Goal: Task Accomplishment & Management: Manage account settings

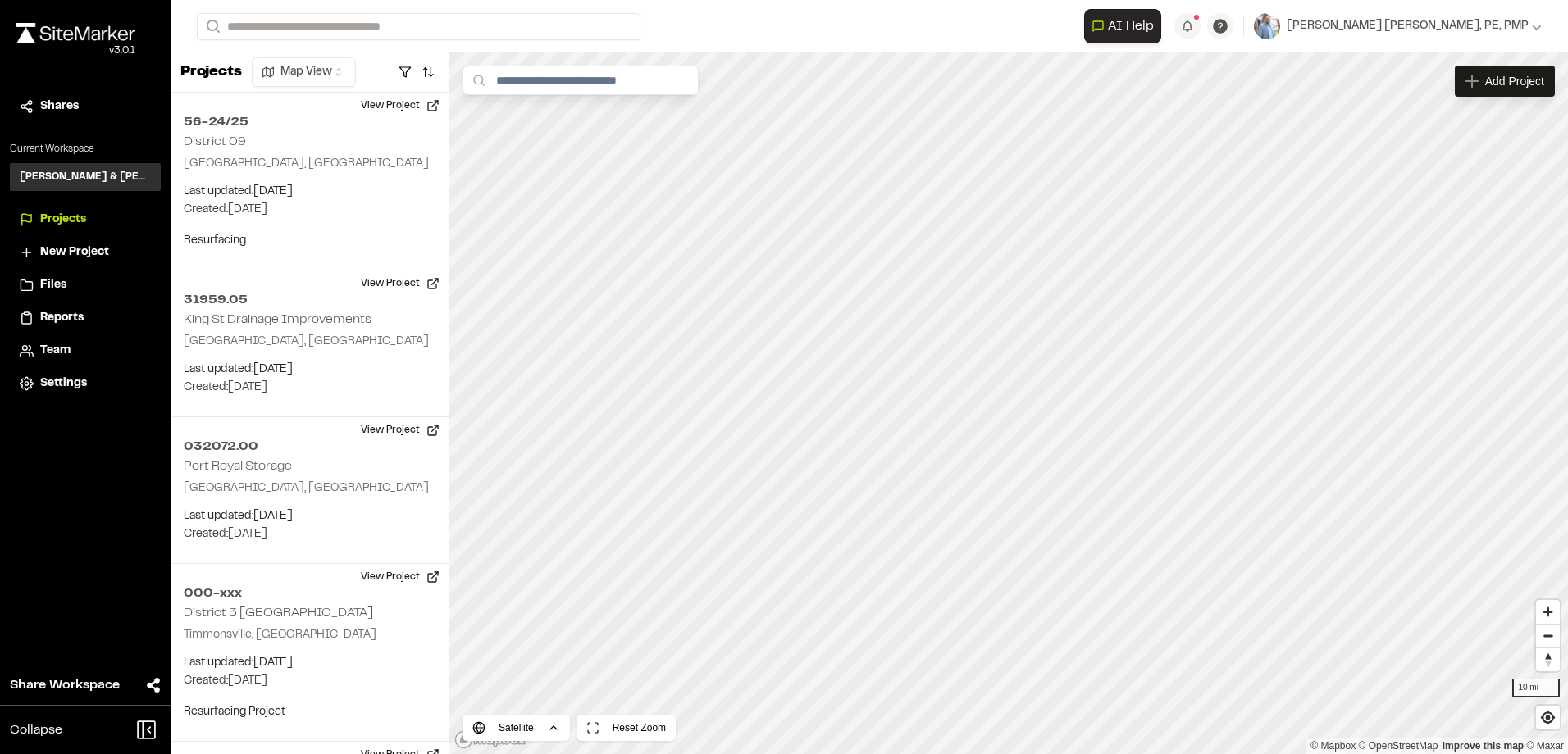
click at [59, 344] on span "Team" at bounding box center [55, 350] width 31 height 18
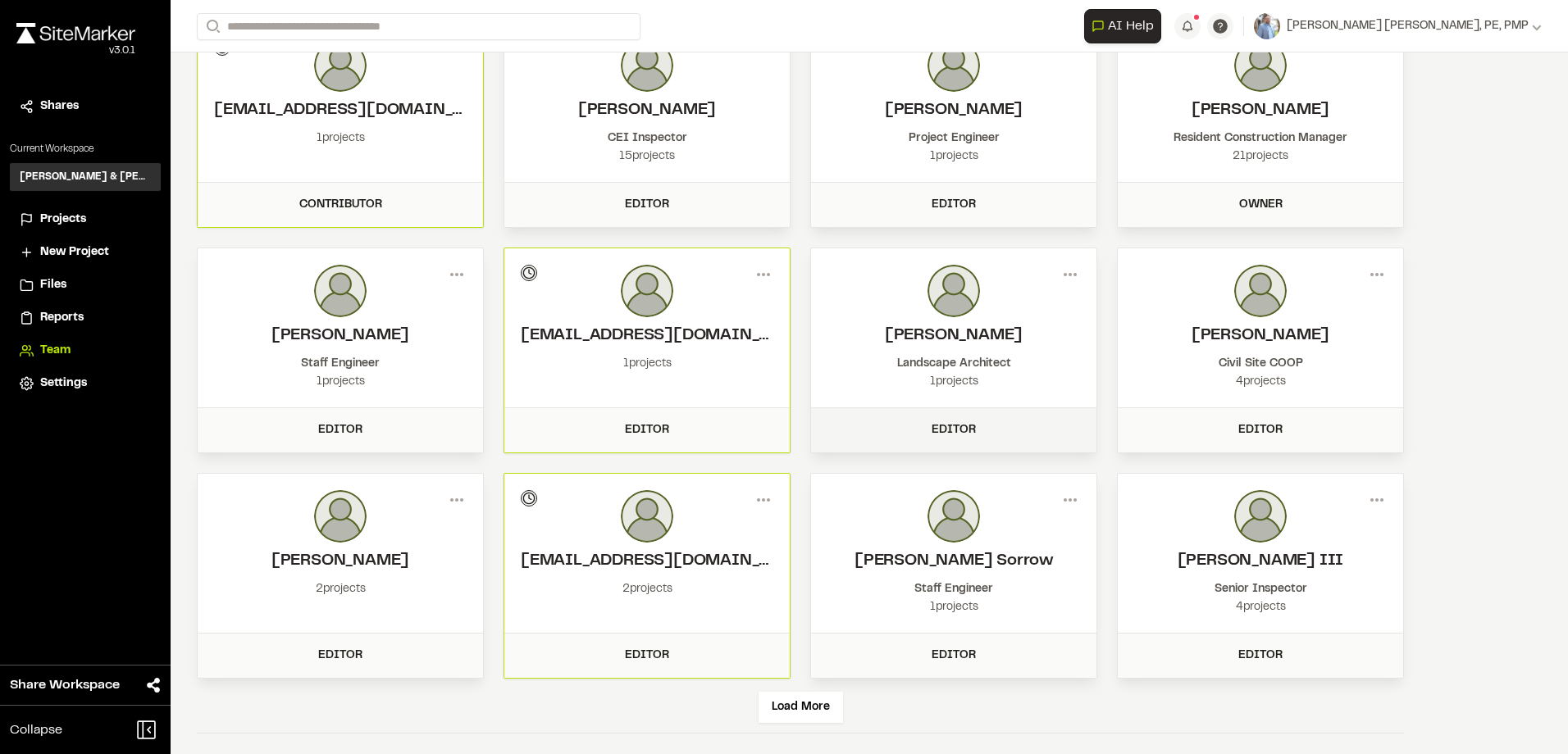
scroll to position [108, 0]
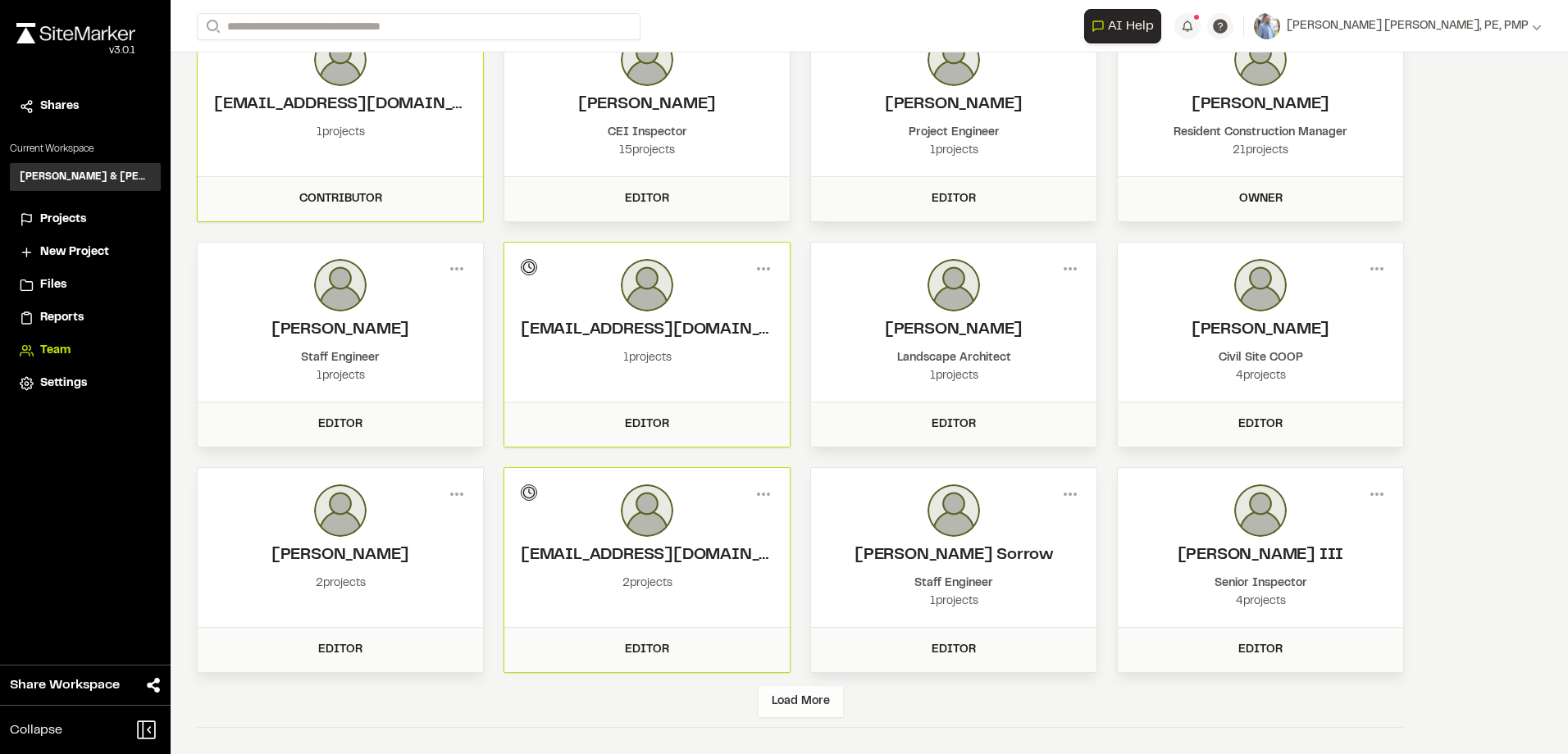
click at [783, 708] on div "Load More" at bounding box center [801, 702] width 85 height 31
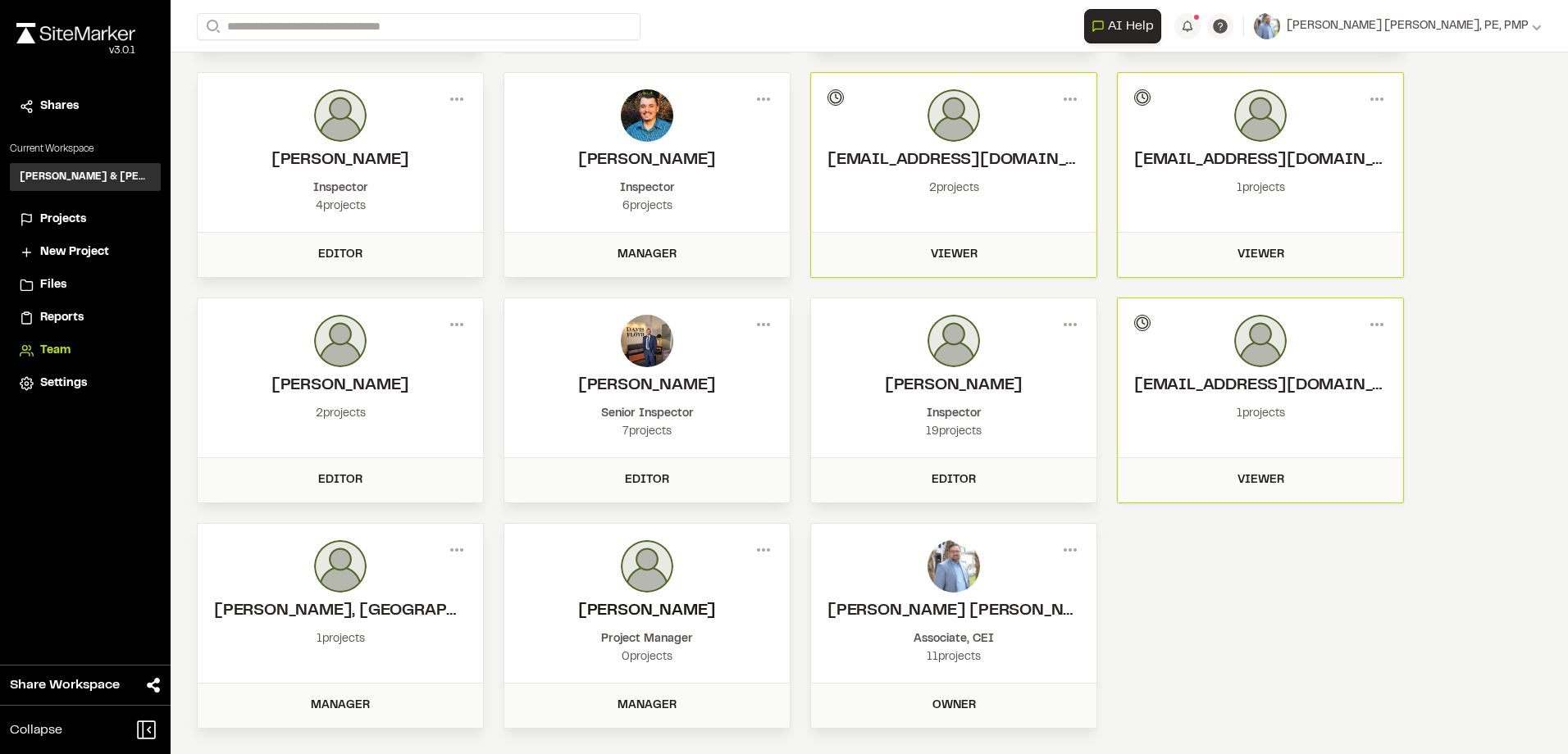
scroll to position [730, 0]
click at [656, 490] on div "Editor" at bounding box center [646, 479] width 285 height 44
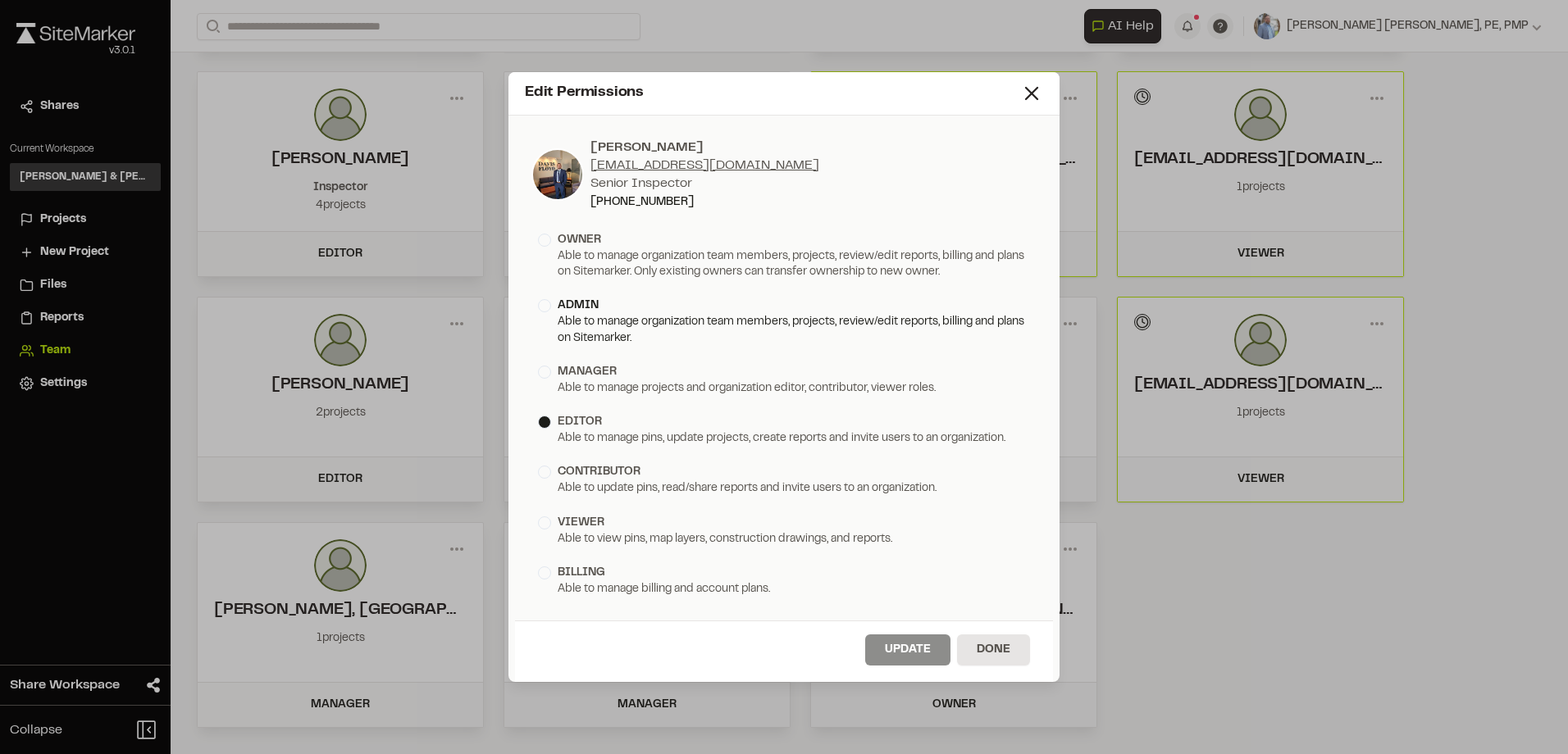
click at [562, 306] on div "admin" at bounding box center [577, 305] width 41 height 18
click at [910, 653] on button "Update" at bounding box center [908, 650] width 85 height 31
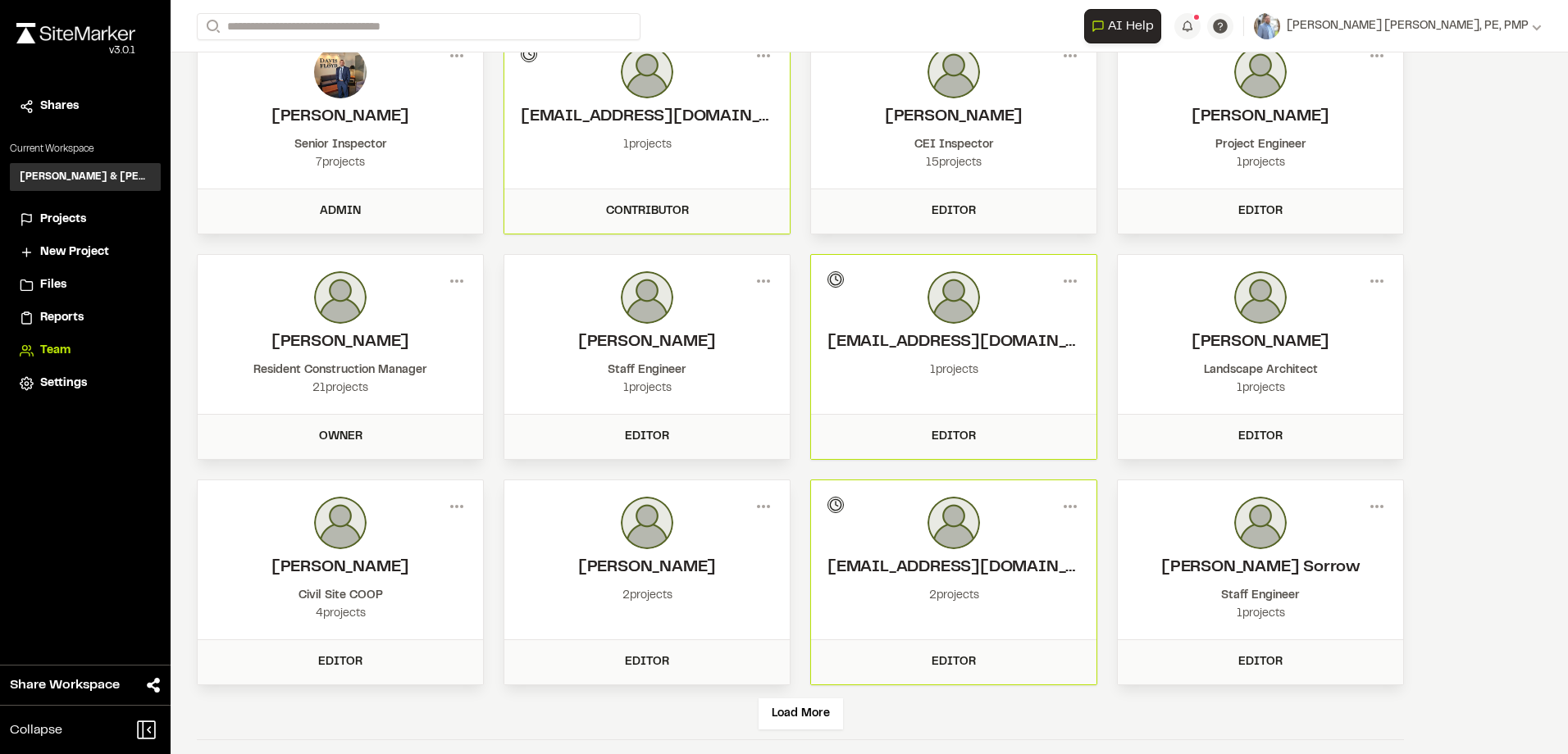
scroll to position [108, 0]
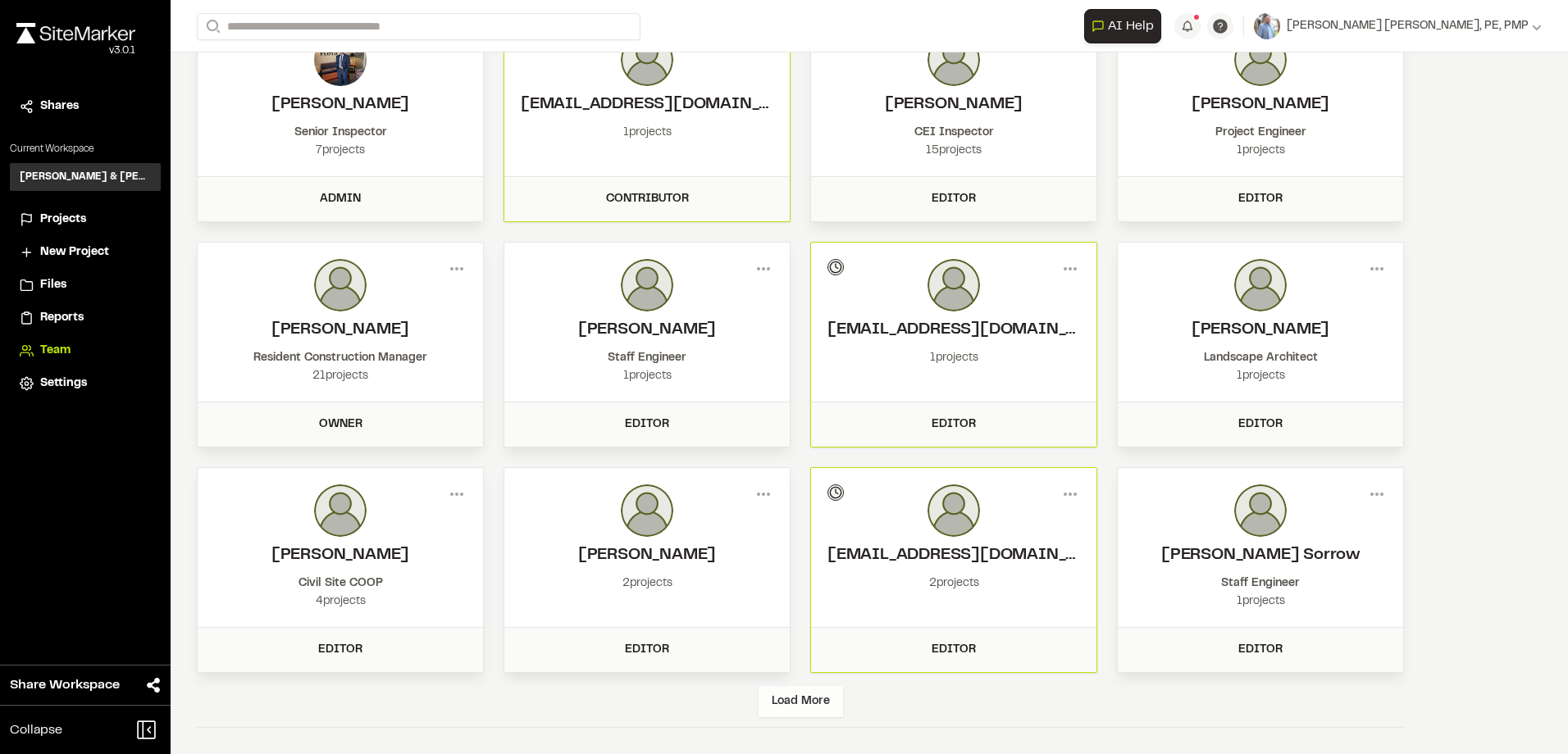
click at [828, 707] on div "Load More" at bounding box center [801, 702] width 85 height 31
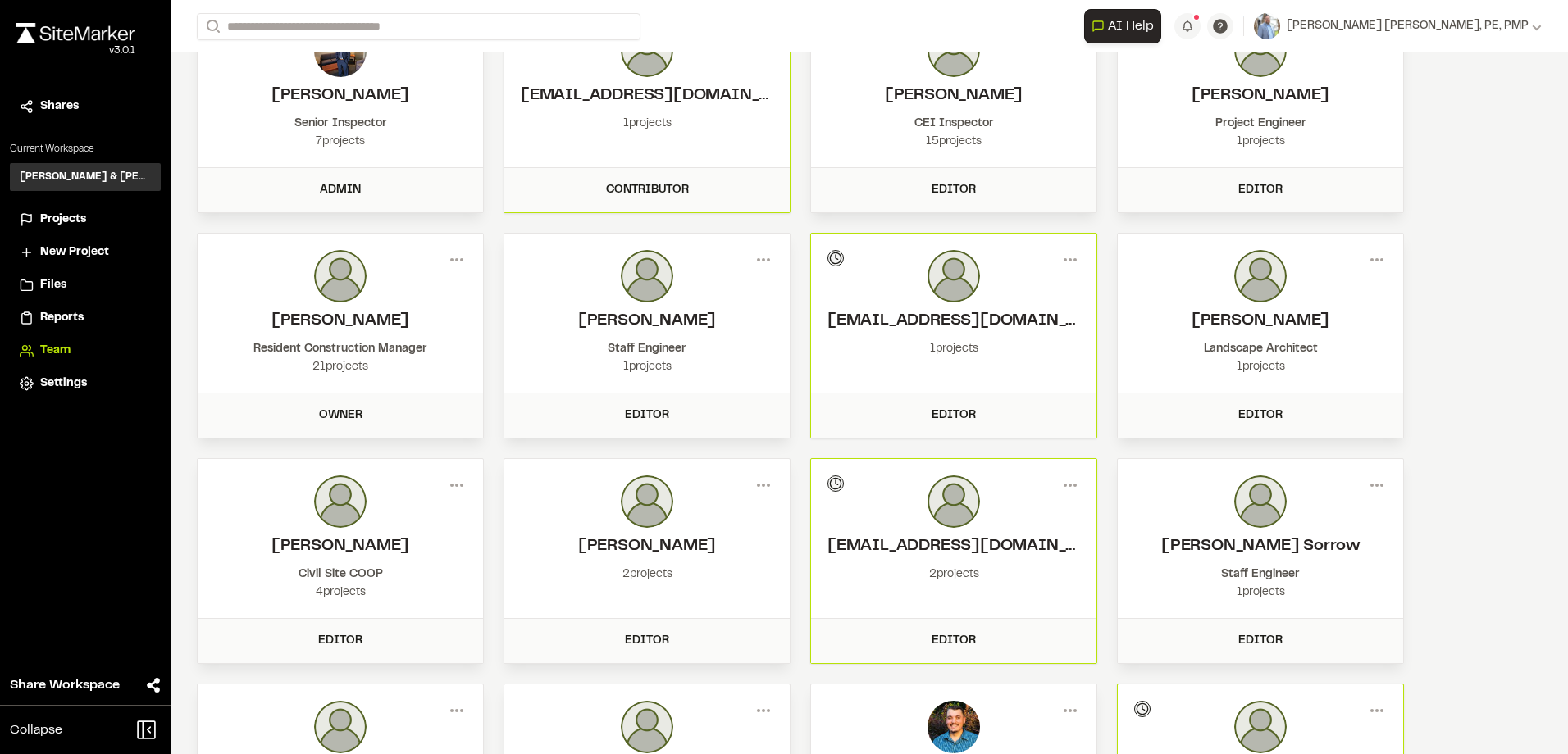
scroll to position [0, 0]
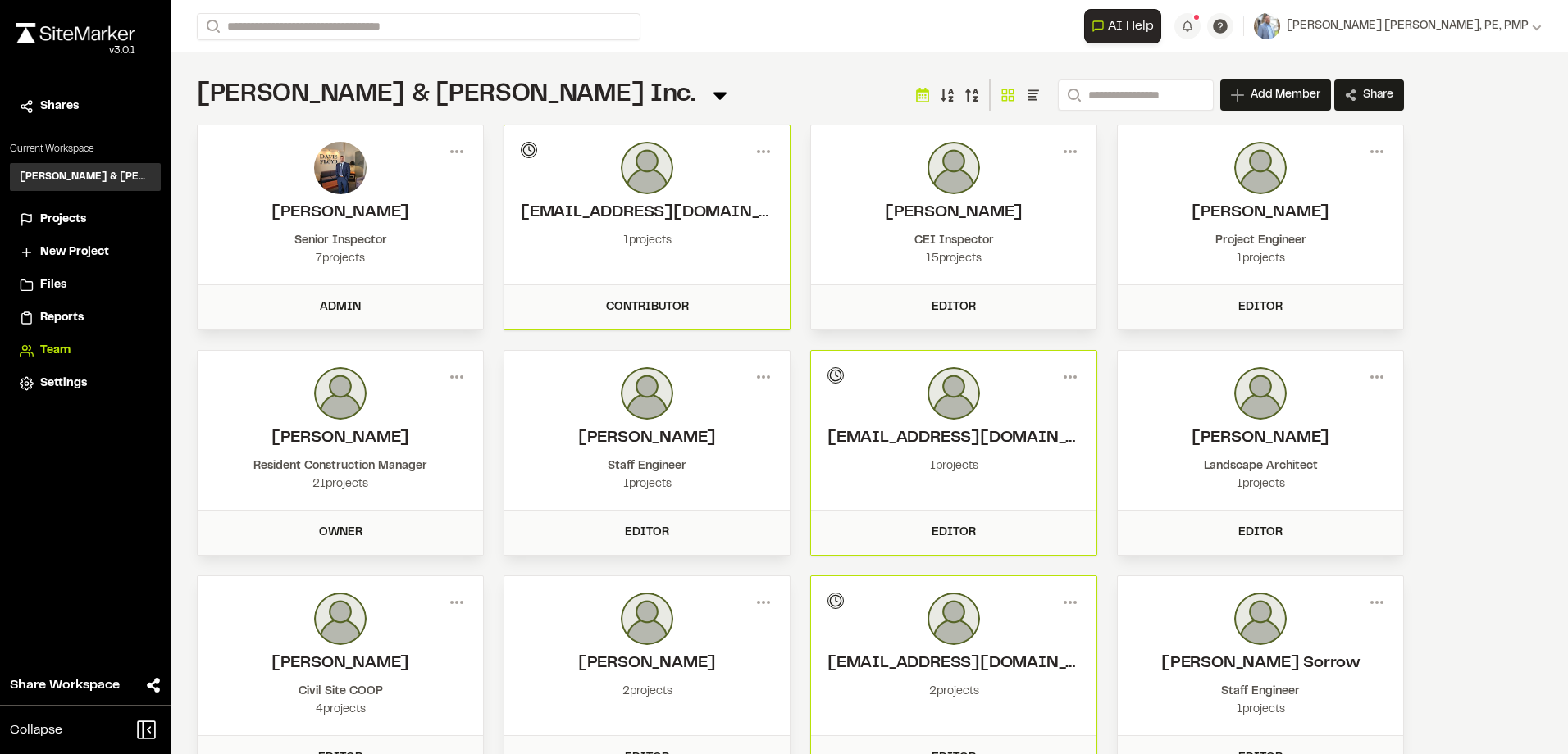
click at [71, 219] on span "Projects" at bounding box center [63, 220] width 46 height 18
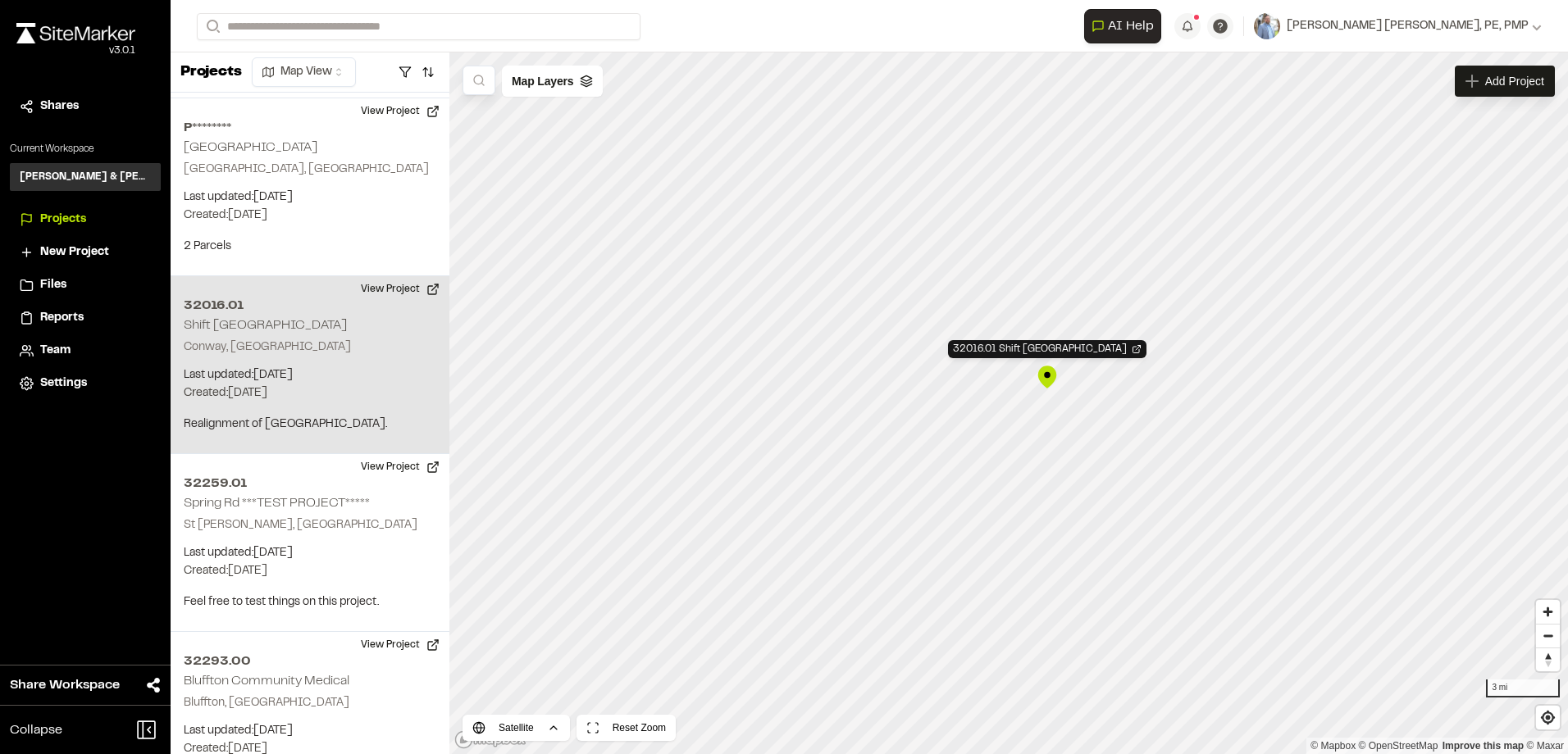
scroll to position [4009, 0]
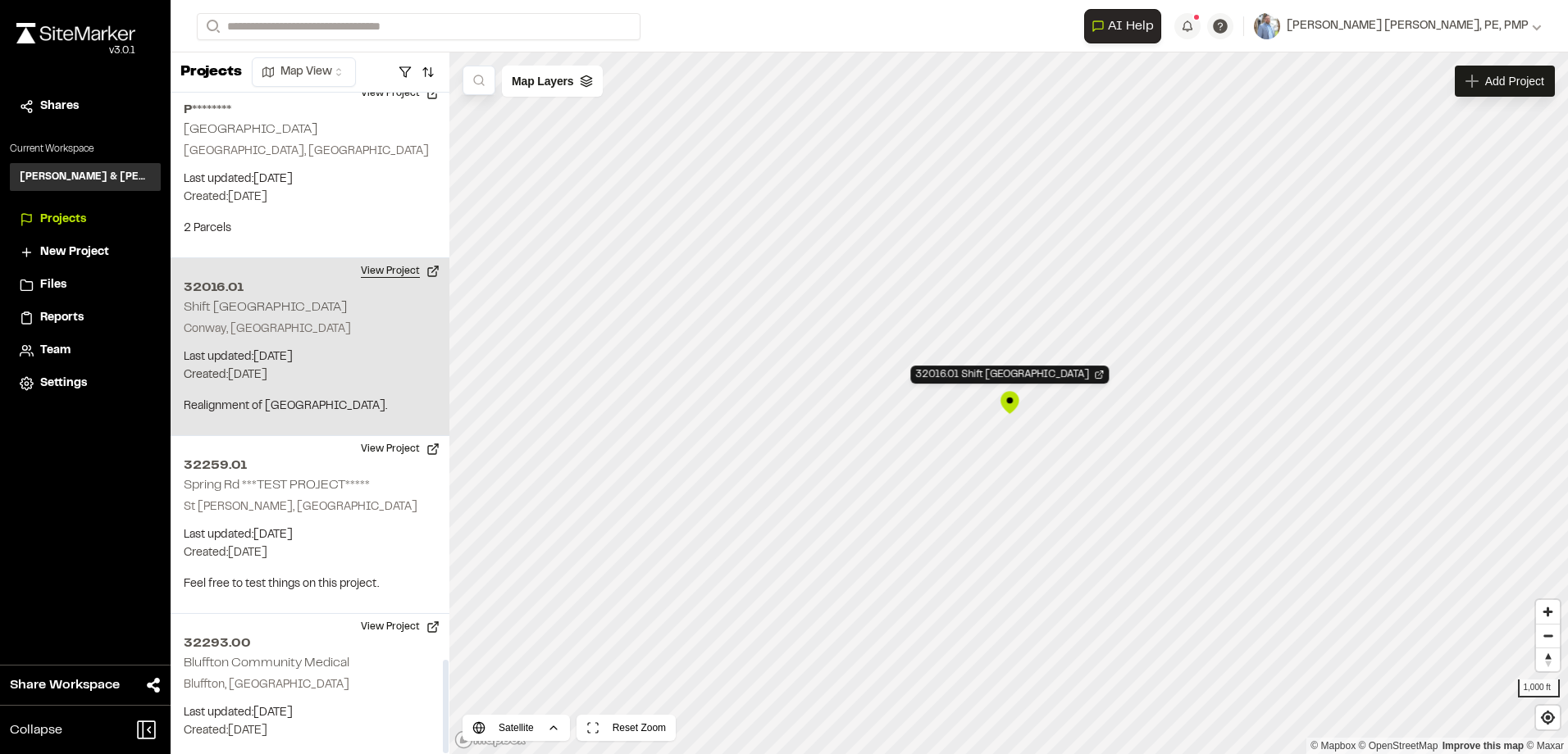
click at [380, 258] on button "View Project" at bounding box center [399, 271] width 99 height 26
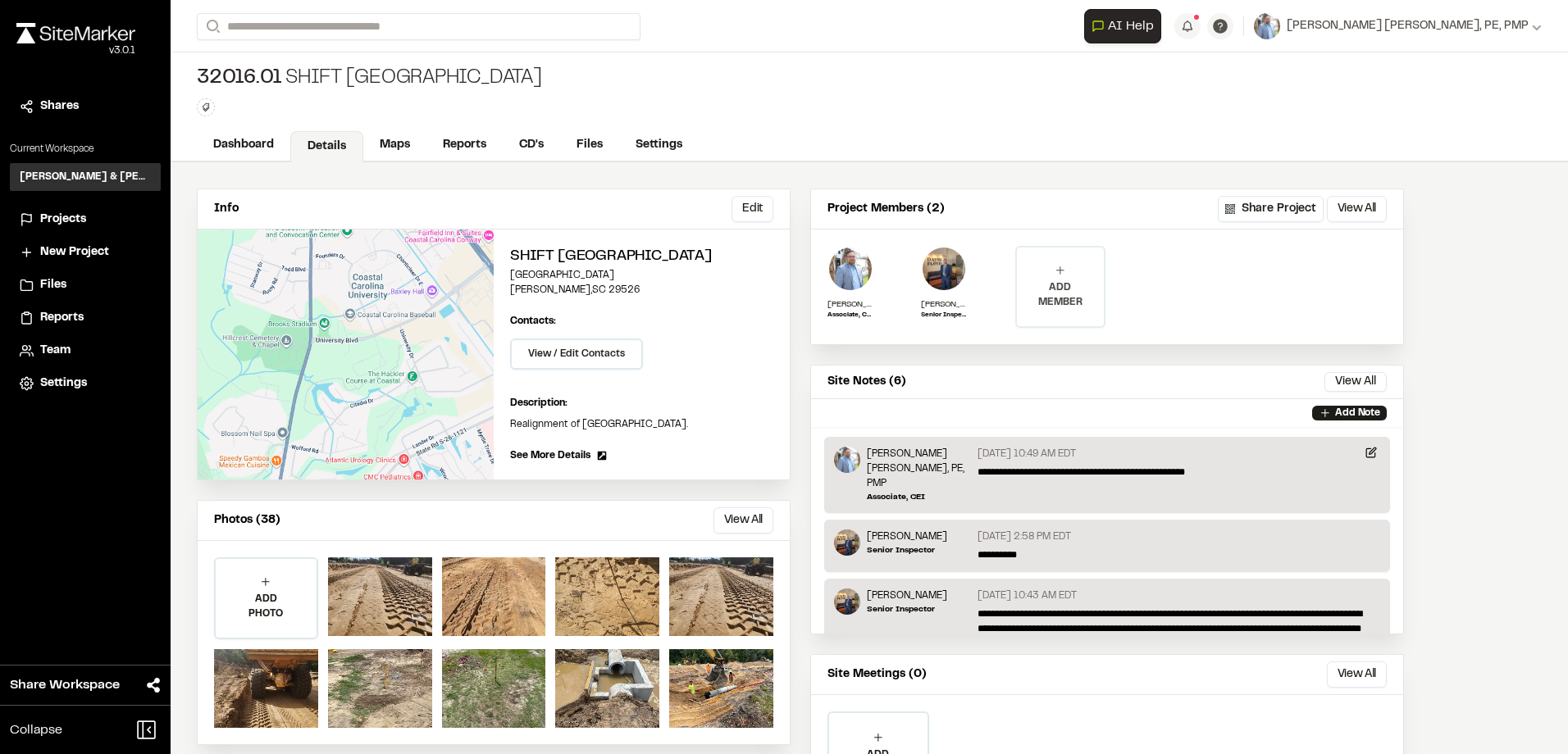
click at [1060, 297] on p "ADD MEMBER" at bounding box center [1060, 295] width 87 height 30
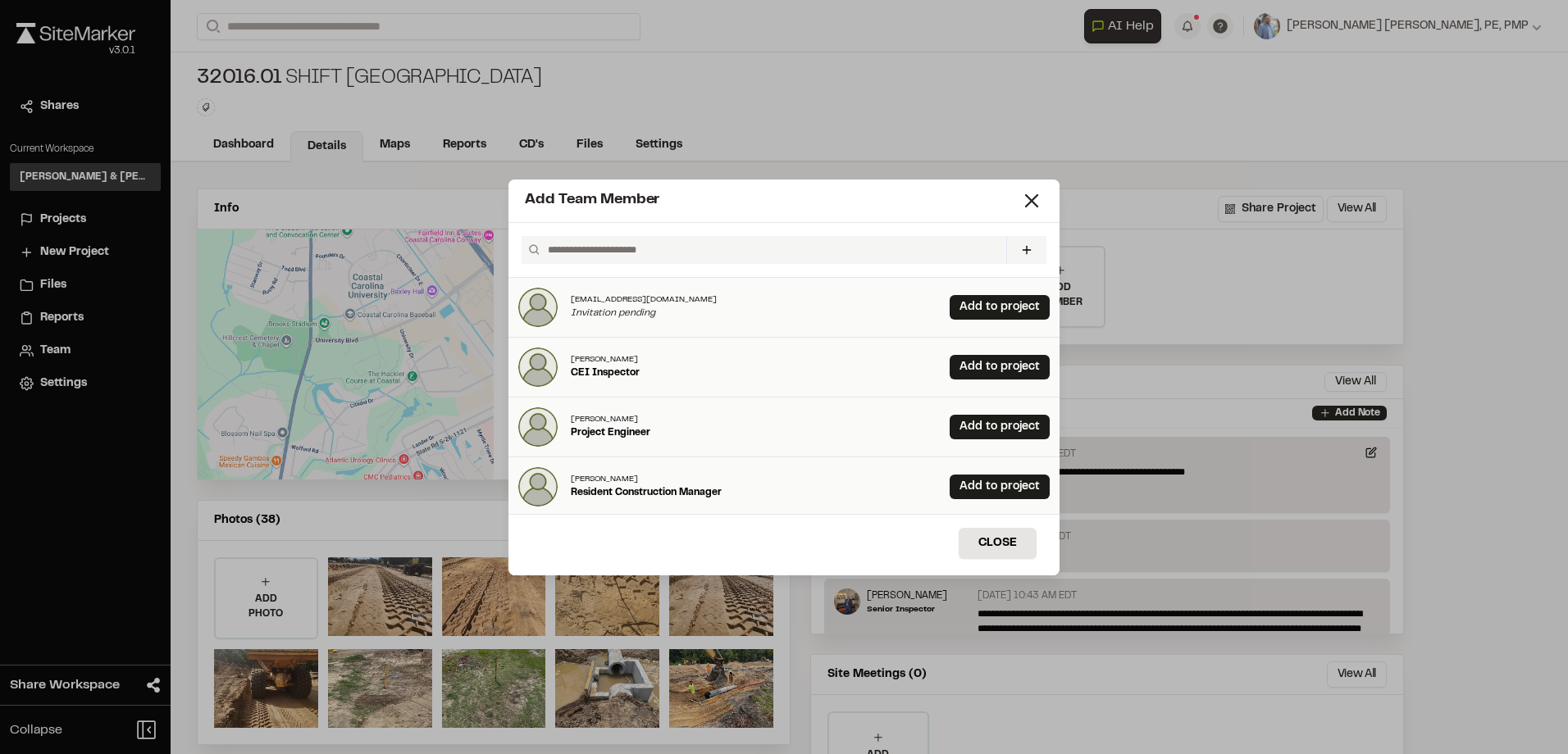
click at [717, 248] on input "text" at bounding box center [770, 250] width 459 height 28
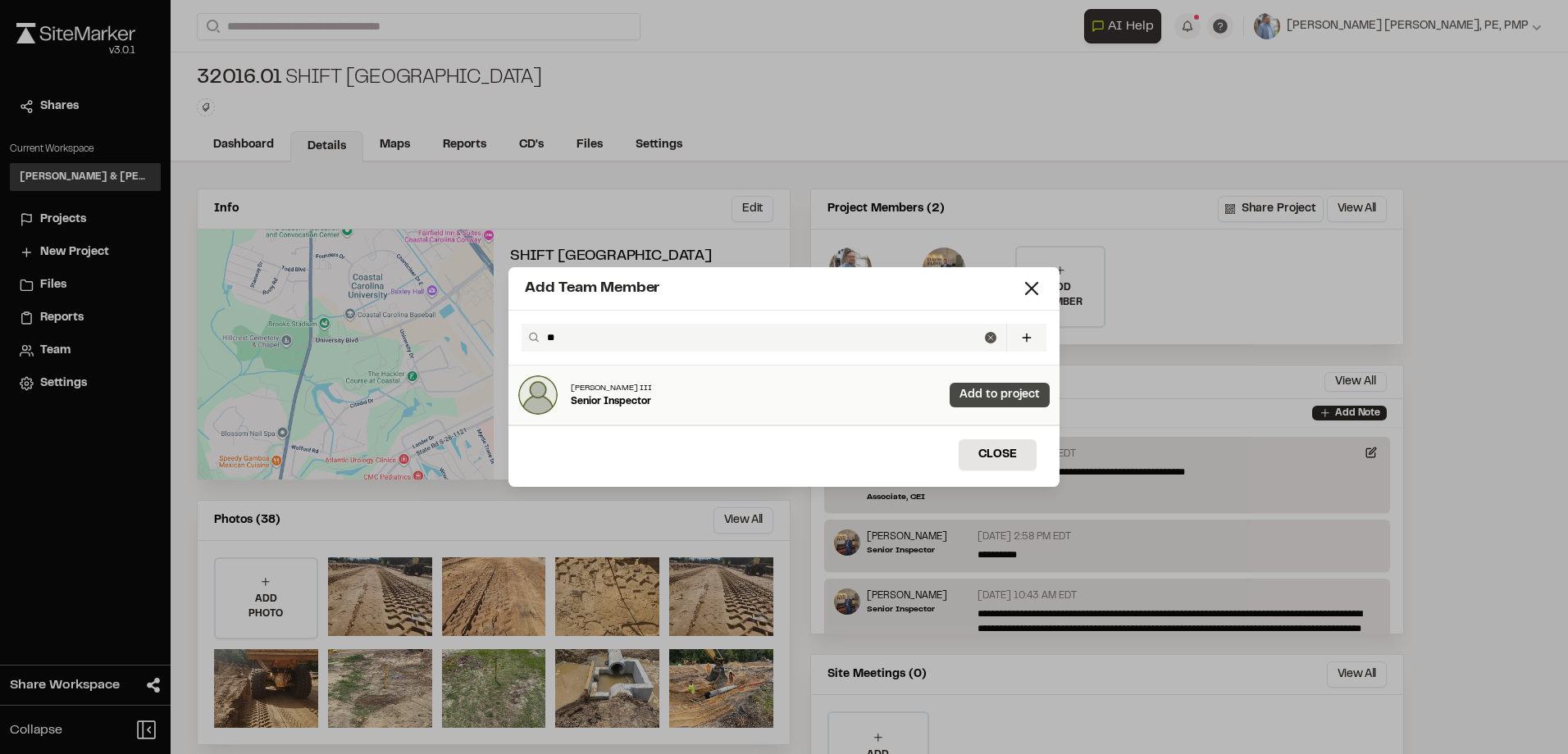
type input "**"
click at [1006, 394] on link "Add to project" at bounding box center [999, 395] width 100 height 24
click at [1033, 287] on icon at bounding box center [1032, 289] width 23 height 23
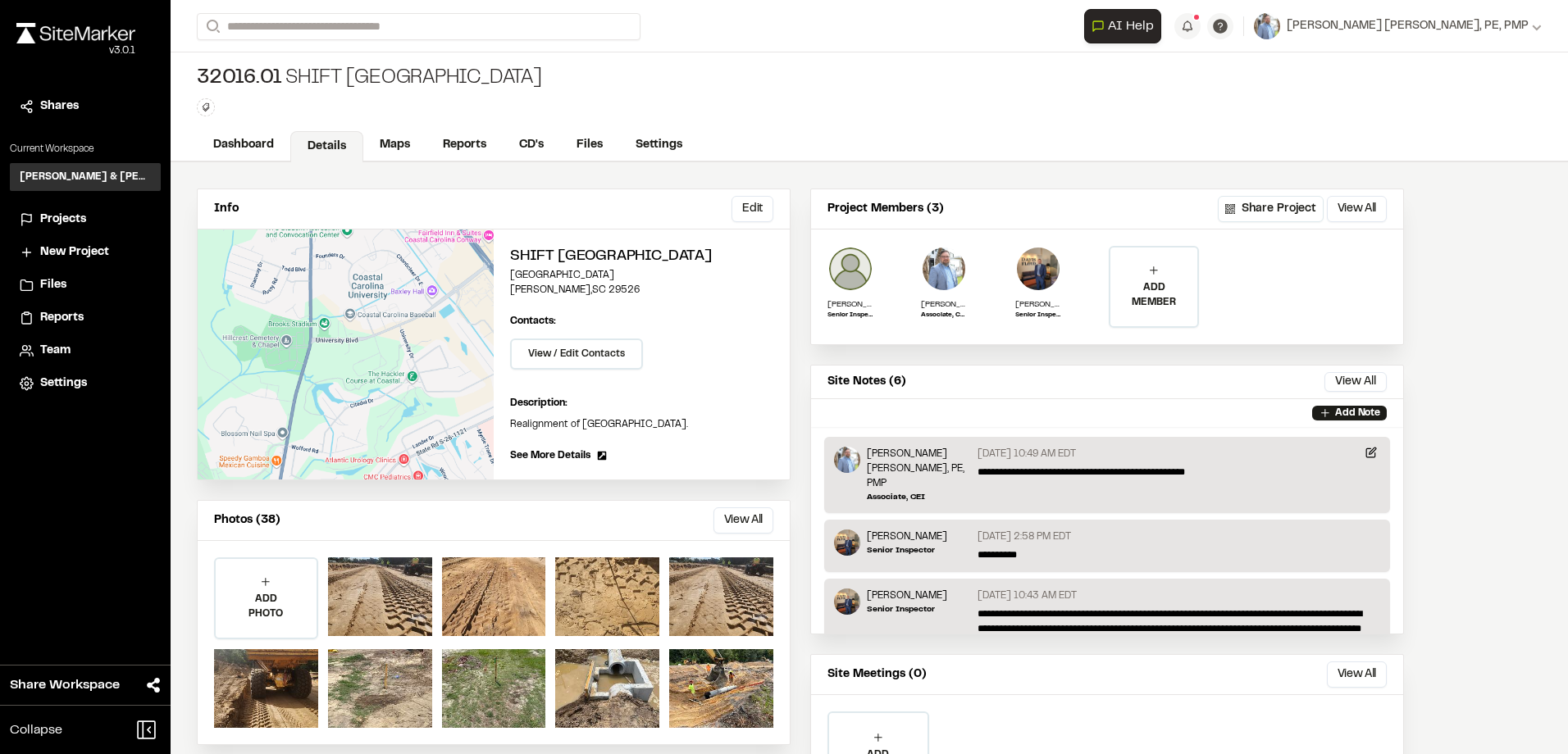
click at [70, 213] on span "Projects" at bounding box center [63, 220] width 46 height 18
